Goal: Task Accomplishment & Management: Use online tool/utility

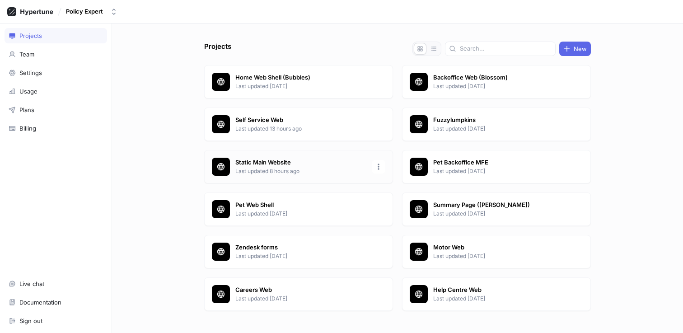
click at [296, 170] on p "Last updated 8 hours ago" at bounding box center [300, 171] width 131 height 8
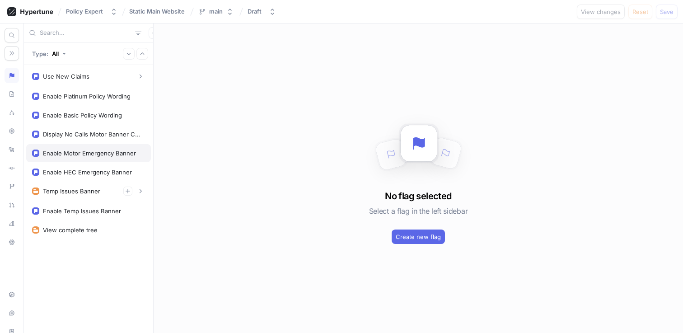
click at [105, 156] on div "Enable Motor Emergency Banner" at bounding box center [89, 152] width 93 height 7
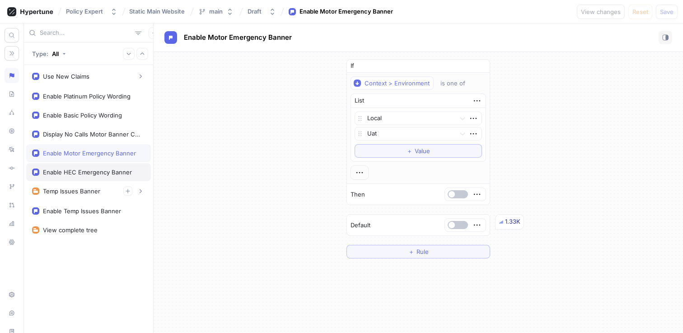
click at [107, 170] on div "Enable HEC Emergency Banner" at bounding box center [87, 171] width 89 height 7
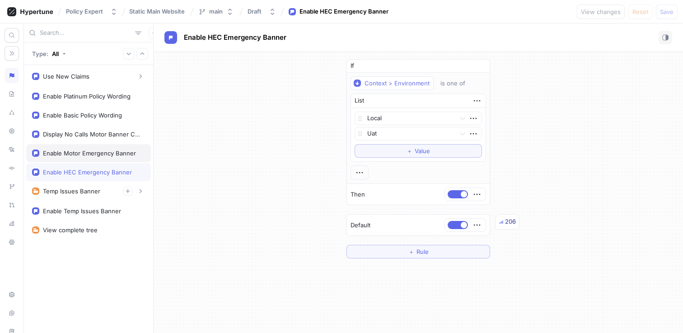
click at [103, 156] on div "Enable Motor Emergency Banner" at bounding box center [89, 152] width 93 height 7
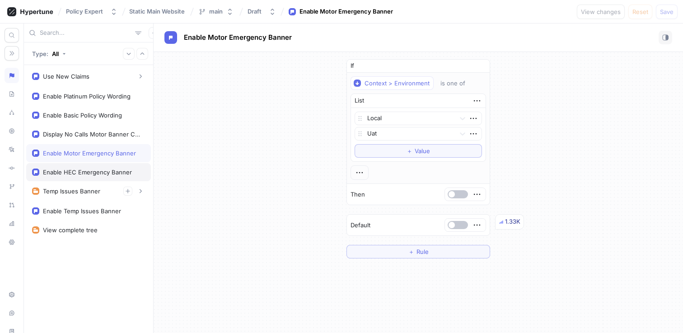
click at [102, 167] on div "Enable HEC Emergency Banner" at bounding box center [88, 172] width 125 height 18
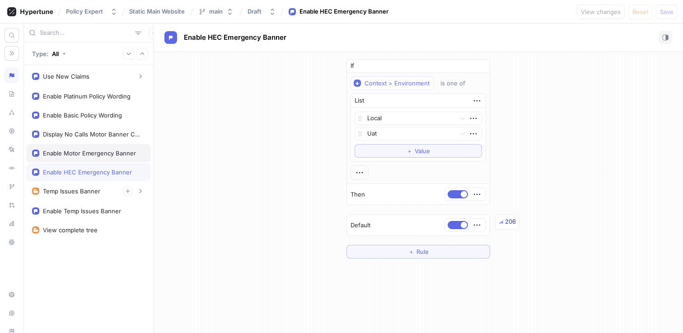
click at [100, 157] on div "Enable Motor Emergency Banner" at bounding box center [88, 153] width 125 height 18
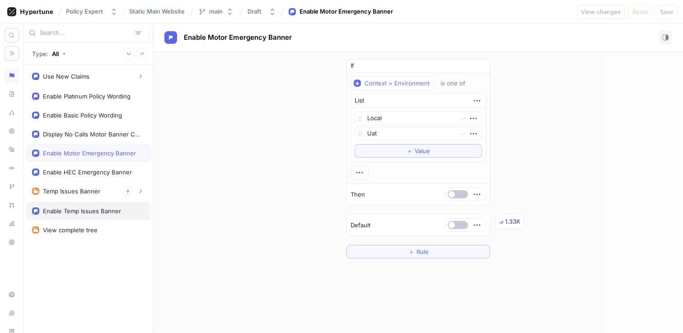
click at [97, 207] on div "Enable Temp Issues Banner" at bounding box center [88, 211] width 125 height 18
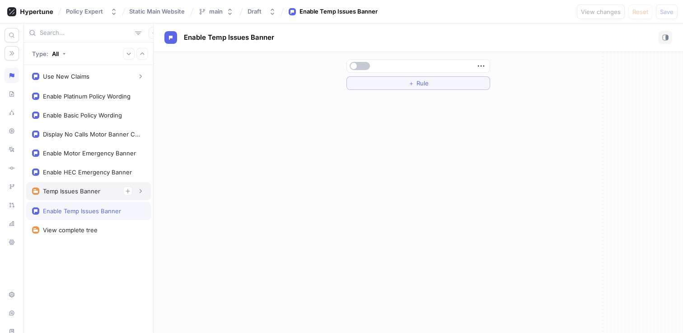
click at [74, 200] on div "Temp Issues Banner" at bounding box center [88, 191] width 125 height 18
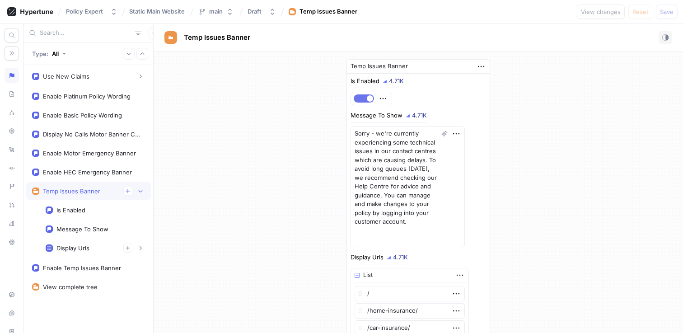
click at [364, 99] on button "button" at bounding box center [364, 98] width 20 height 8
click at [667, 13] on span "Save" at bounding box center [667, 11] width 14 height 5
type textarea "x"
